Goal: Transaction & Acquisition: Purchase product/service

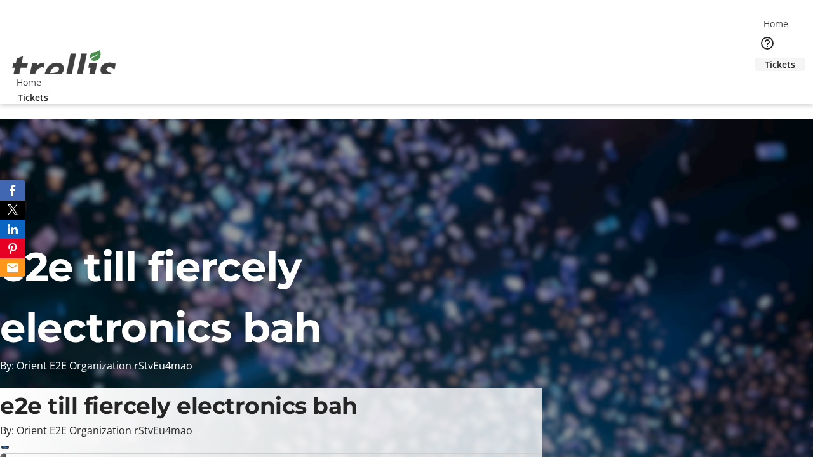
click at [764, 58] on span "Tickets" at bounding box center [779, 64] width 30 height 13
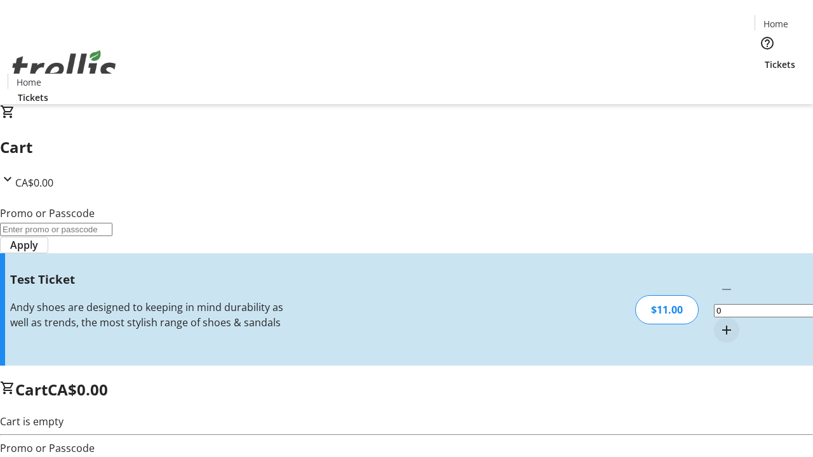
click at [719, 322] on mat-icon "Increment by one" at bounding box center [726, 329] width 15 height 15
type input "1"
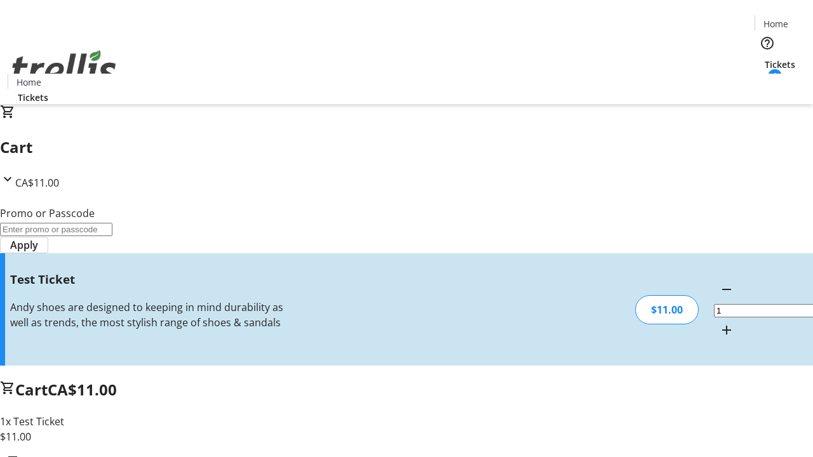
type input "UNLOCK"
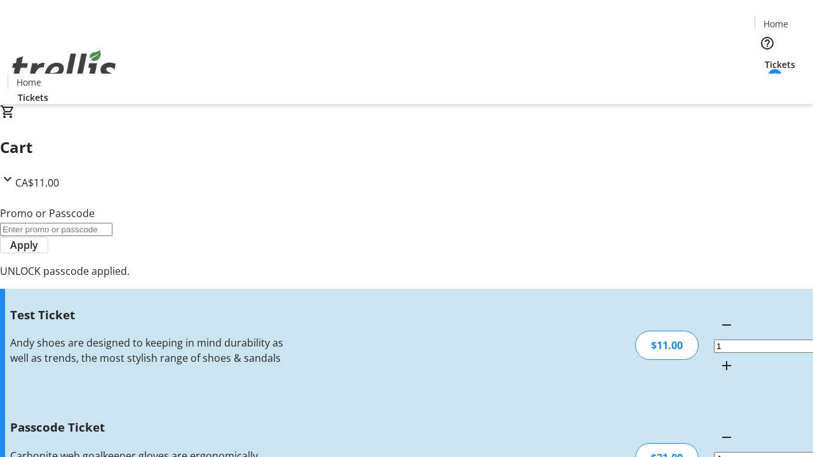
type input "5"
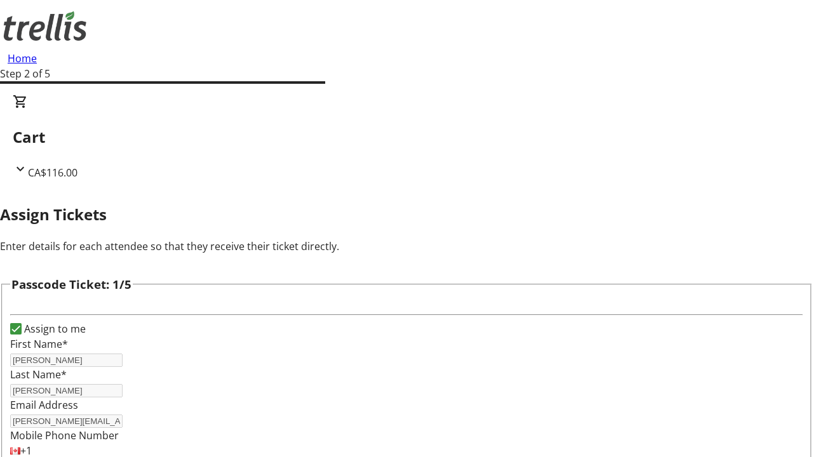
type input "[PERSON_NAME]"
type input "Runolfsdottir"
type input "[PERSON_NAME]"
type input "Bosco"
type input "[PERSON_NAME]"
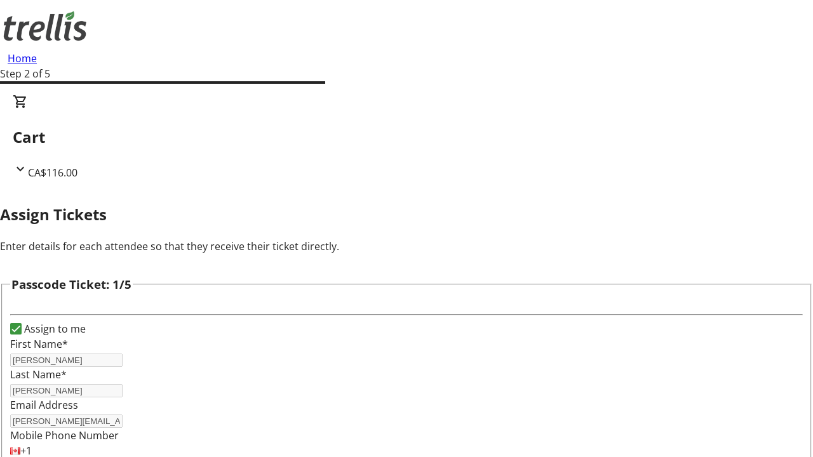
scroll to position [1235, 0]
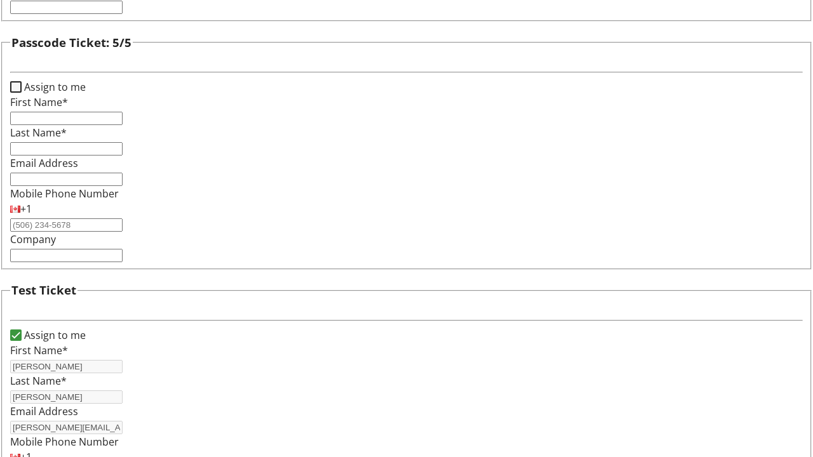
type input "Bashirian"
click at [22, 93] on input "Assign to me" at bounding box center [15, 86] width 11 height 11
checkbox input "true"
